Goal: Task Accomplishment & Management: Complete application form

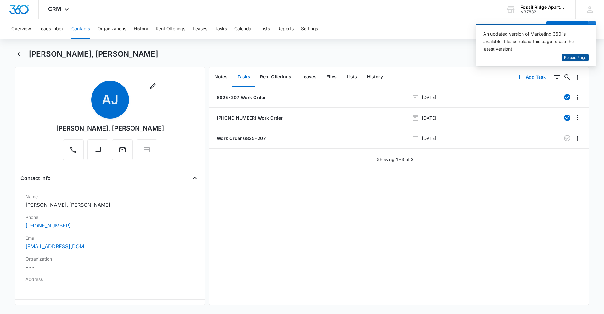
click at [576, 60] on span "Reload Page" at bounding box center [575, 58] width 22 height 6
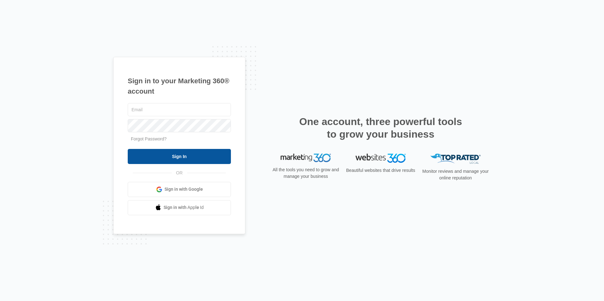
type input "[EMAIL_ADDRESS][DOMAIN_NAME]"
drag, startPoint x: 162, startPoint y: 155, endPoint x: 171, endPoint y: 158, distance: 8.5
click at [163, 155] on input "Sign In" at bounding box center [179, 156] width 103 height 15
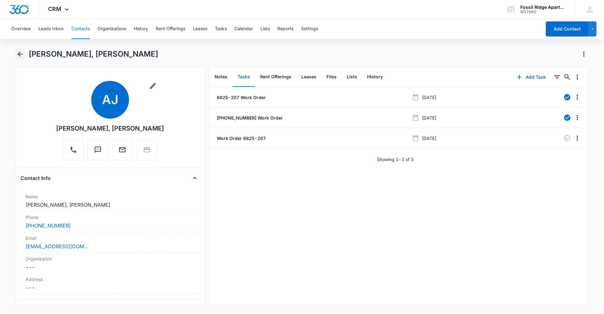
click at [24, 50] on button "Back" at bounding box center [20, 54] width 10 height 10
click at [77, 29] on button "Contacts" at bounding box center [80, 29] width 19 height 20
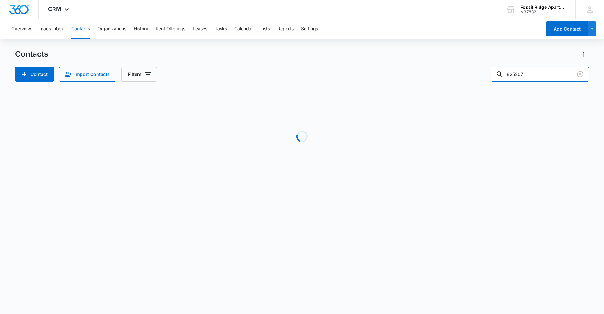
drag, startPoint x: 533, startPoint y: 69, endPoint x: 377, endPoint y: 86, distance: 156.6
click at [377, 86] on div "Contacts Contact Import Contacts Filters 825207 Loading No Results" at bounding box center [302, 120] width 574 height 142
type input "790203"
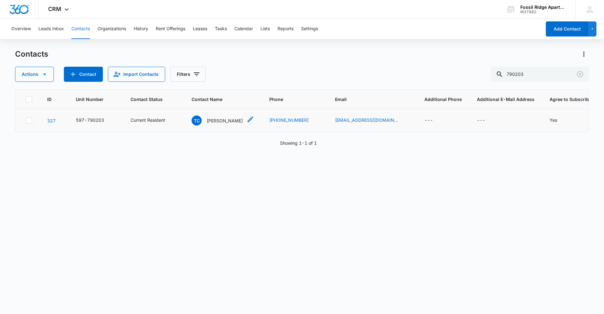
click at [214, 121] on p "[PERSON_NAME]" at bounding box center [225, 120] width 36 height 7
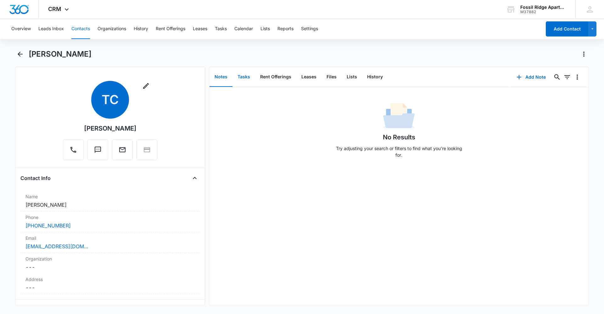
click at [241, 75] on button "Tasks" at bounding box center [244, 77] width 23 height 20
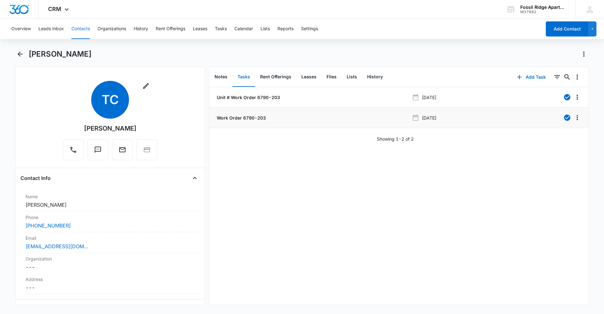
click at [232, 117] on p "Work Order 6790-203" at bounding box center [241, 118] width 50 height 7
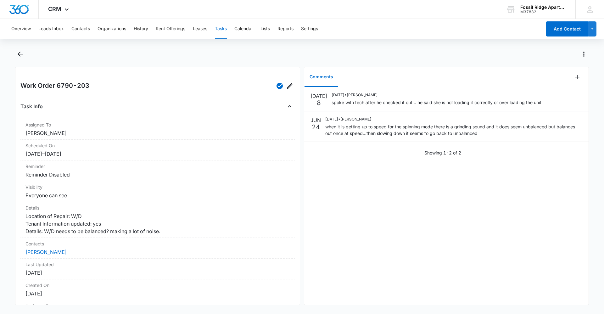
click at [439, 218] on div "[DATE] [DATE] • [PERSON_NAME] spoke with tech after he checked it out .. he sai…" at bounding box center [446, 196] width 284 height 218
click at [20, 55] on icon "Back" at bounding box center [20, 54] width 8 height 8
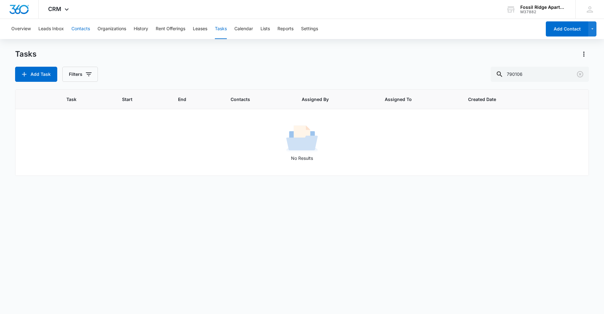
click at [76, 28] on button "Contacts" at bounding box center [80, 29] width 19 height 20
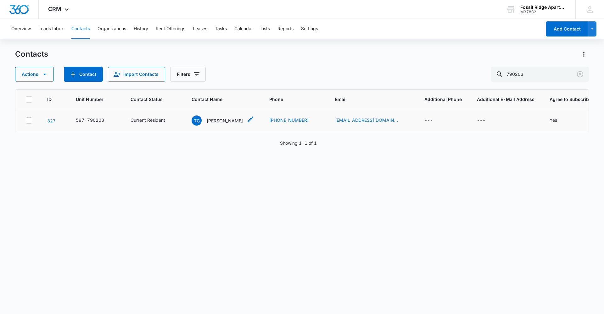
click at [230, 121] on p "Theresa Cash" at bounding box center [225, 120] width 36 height 7
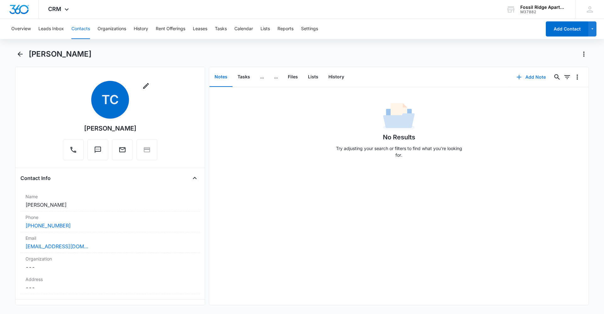
click at [529, 76] on button "Add Note" at bounding box center [531, 77] width 42 height 15
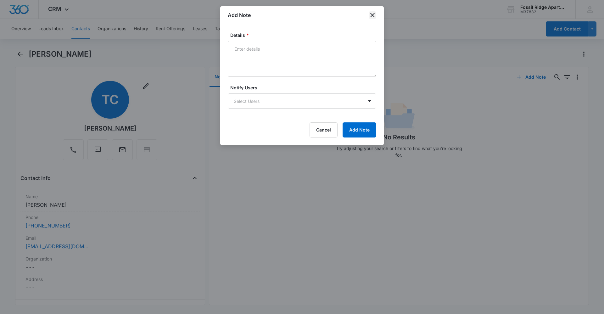
click at [372, 15] on icon "close" at bounding box center [373, 15] width 8 height 8
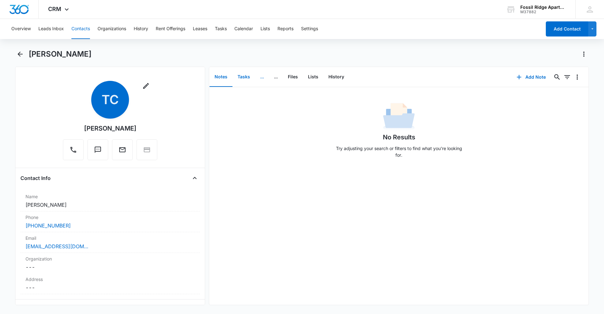
drag, startPoint x: 241, startPoint y: 73, endPoint x: 256, endPoint y: 81, distance: 17.5
click at [241, 73] on button "Tasks" at bounding box center [244, 77] width 23 height 20
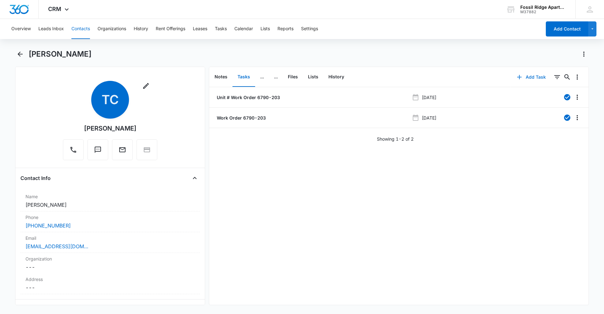
click at [534, 74] on button "Add Task" at bounding box center [532, 77] width 42 height 15
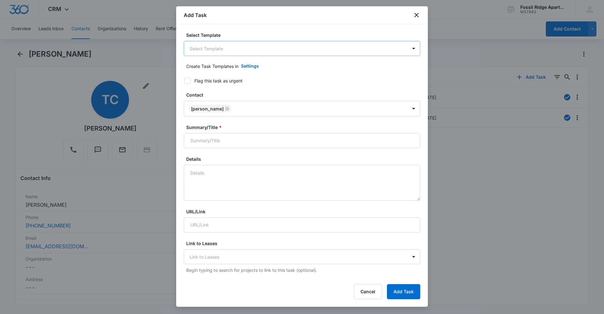
click at [225, 50] on body "CRM Apps Reputation Websites Forms CRM Email Social Content Ads Intelligence Fi…" at bounding box center [302, 157] width 604 height 314
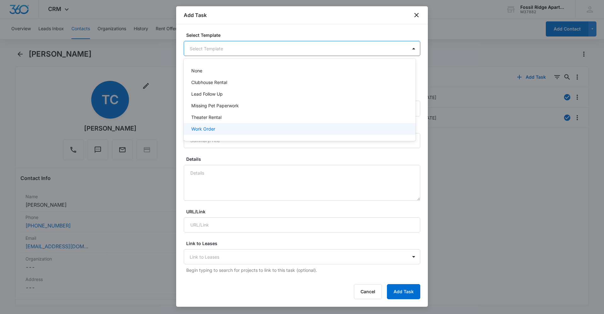
click at [209, 125] on div "Work Order" at bounding box center [300, 129] width 232 height 12
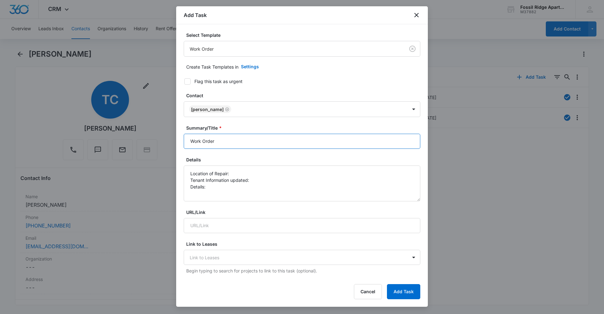
click at [252, 144] on input "Work Order" at bounding box center [302, 141] width 237 height 15
type input "Work Order 6790-203"
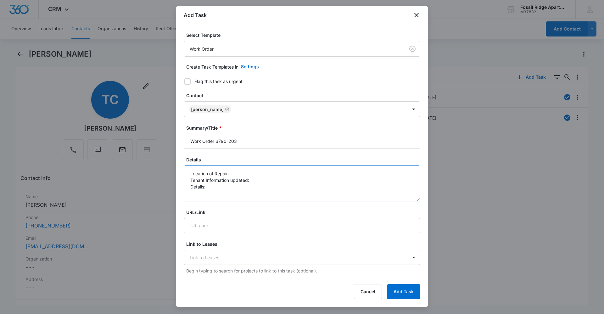
click at [244, 168] on textarea "Location of Repair: Tenant Information updated: Details:" at bounding box center [302, 184] width 237 height 36
click at [262, 183] on textarea "Location of Repair: W/D Tenant Information updated: Details:" at bounding box center [302, 184] width 237 height 36
click at [260, 180] on textarea "Location of Repair: W/D Tenant Information updated: Details:" at bounding box center [302, 184] width 237 height 36
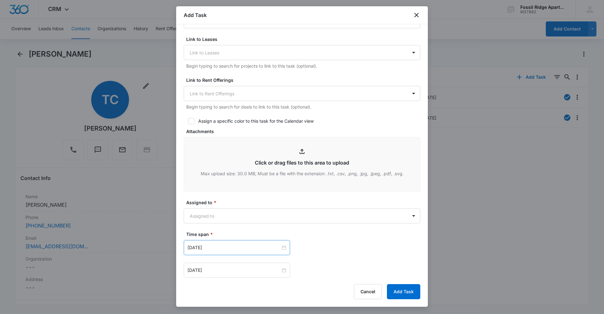
type textarea "Location of Repair: W/D Tenant Information updated: yes Details: Washer needs t…"
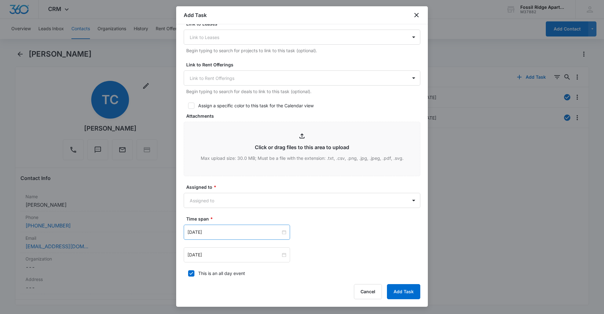
click at [253, 230] on input "Apr 2, 2024" at bounding box center [234, 232] width 93 height 7
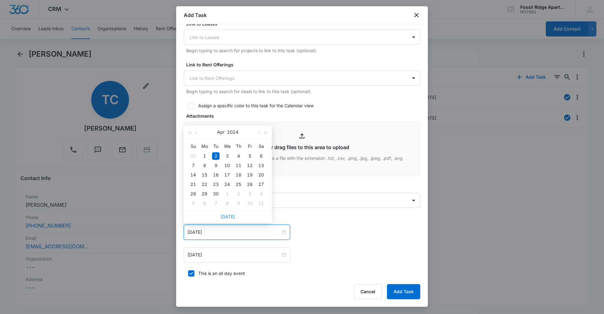
drag, startPoint x: 229, startPoint y: 215, endPoint x: 236, endPoint y: 222, distance: 9.6
click at [230, 215] on link "Today" at bounding box center [228, 216] width 14 height 5
type input "Aug 11, 2025"
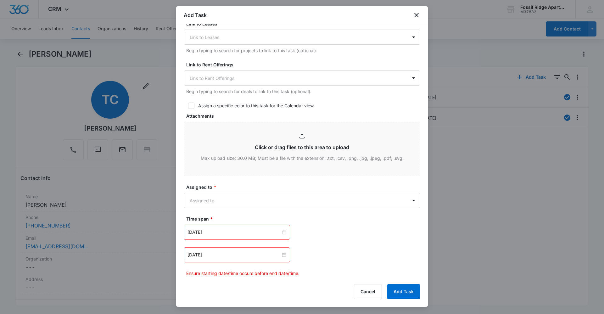
click at [285, 255] on div "Apr 2, 2024" at bounding box center [237, 254] width 106 height 15
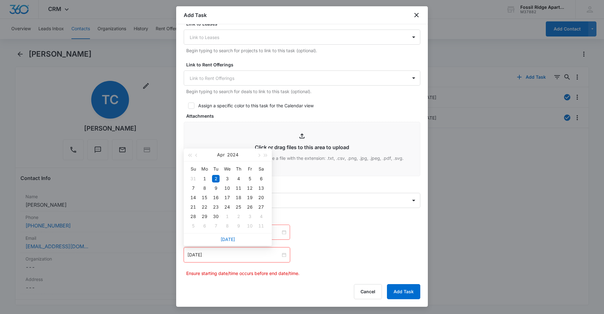
click at [238, 239] on div "Today" at bounding box center [228, 239] width 88 height 13
click at [234, 238] on link "Today" at bounding box center [228, 239] width 14 height 5
type input "Aug 11, 2025"
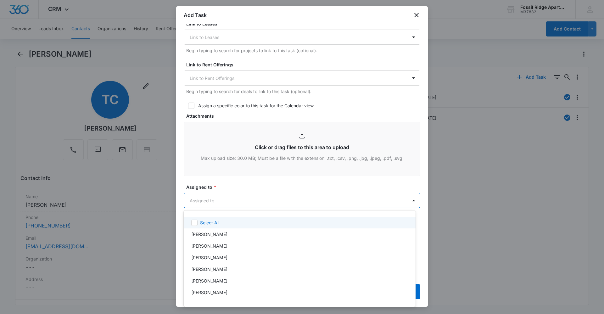
click at [264, 200] on body "CRM Apps Reputation Websites Forms CRM Email Social Content Ads Intelligence Fi…" at bounding box center [302, 157] width 604 height 314
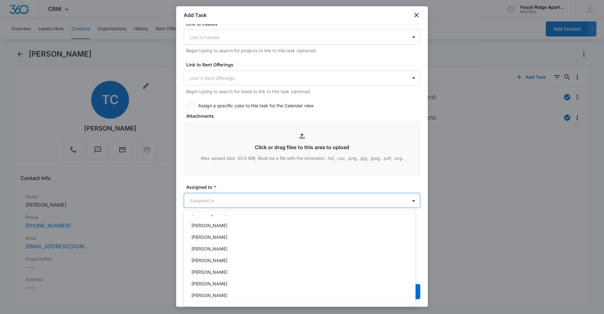
scroll to position [31, 0]
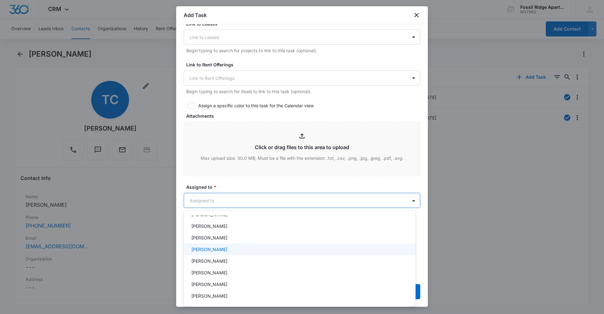
click at [238, 251] on div "Colton Loe" at bounding box center [299, 249] width 216 height 7
click at [250, 182] on div at bounding box center [302, 157] width 604 height 314
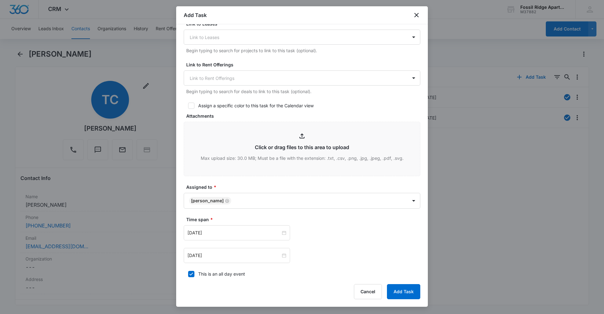
click at [320, 255] on div "Aug 11, 2025 Aug 2025 Su Mo Tu We Th Fr Sa 27 28 29 30 31 1 2 3 4 5 6 7 8 9 10 …" at bounding box center [302, 255] width 237 height 15
click at [398, 293] on button "Add Task" at bounding box center [403, 291] width 33 height 15
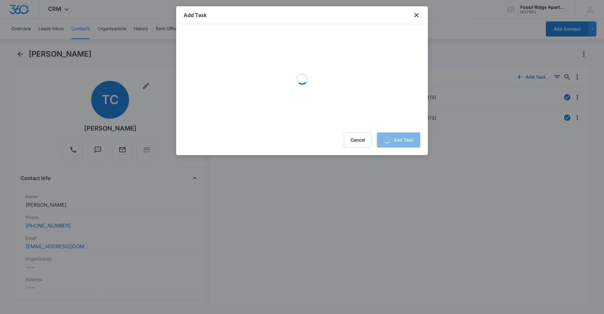
scroll to position [0, 0]
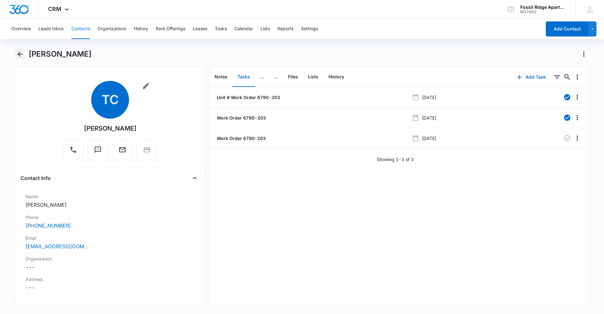
click at [20, 56] on icon "Back" at bounding box center [20, 54] width 5 height 5
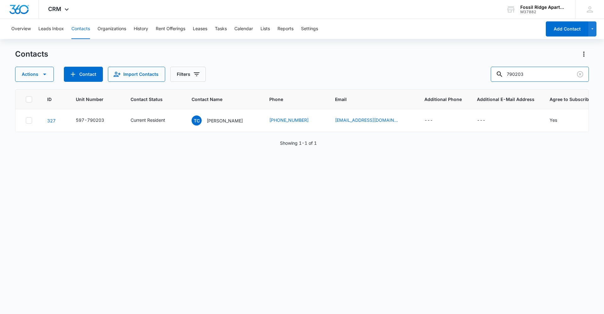
drag, startPoint x: 489, startPoint y: 66, endPoint x: 315, endPoint y: 54, distance: 174.7
click at [315, 54] on div "Contacts Actions Contact Import Contacts Filters 790203" at bounding box center [302, 65] width 574 height 33
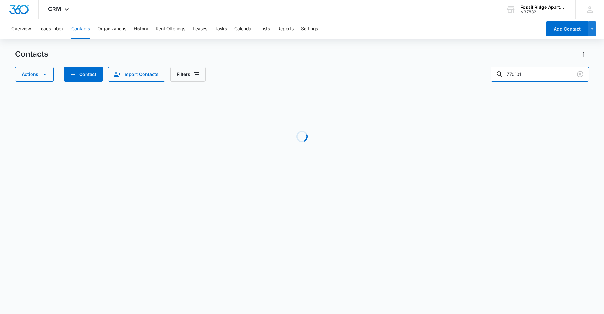
type input "770101"
